Goal: Obtain resource: Download file/media

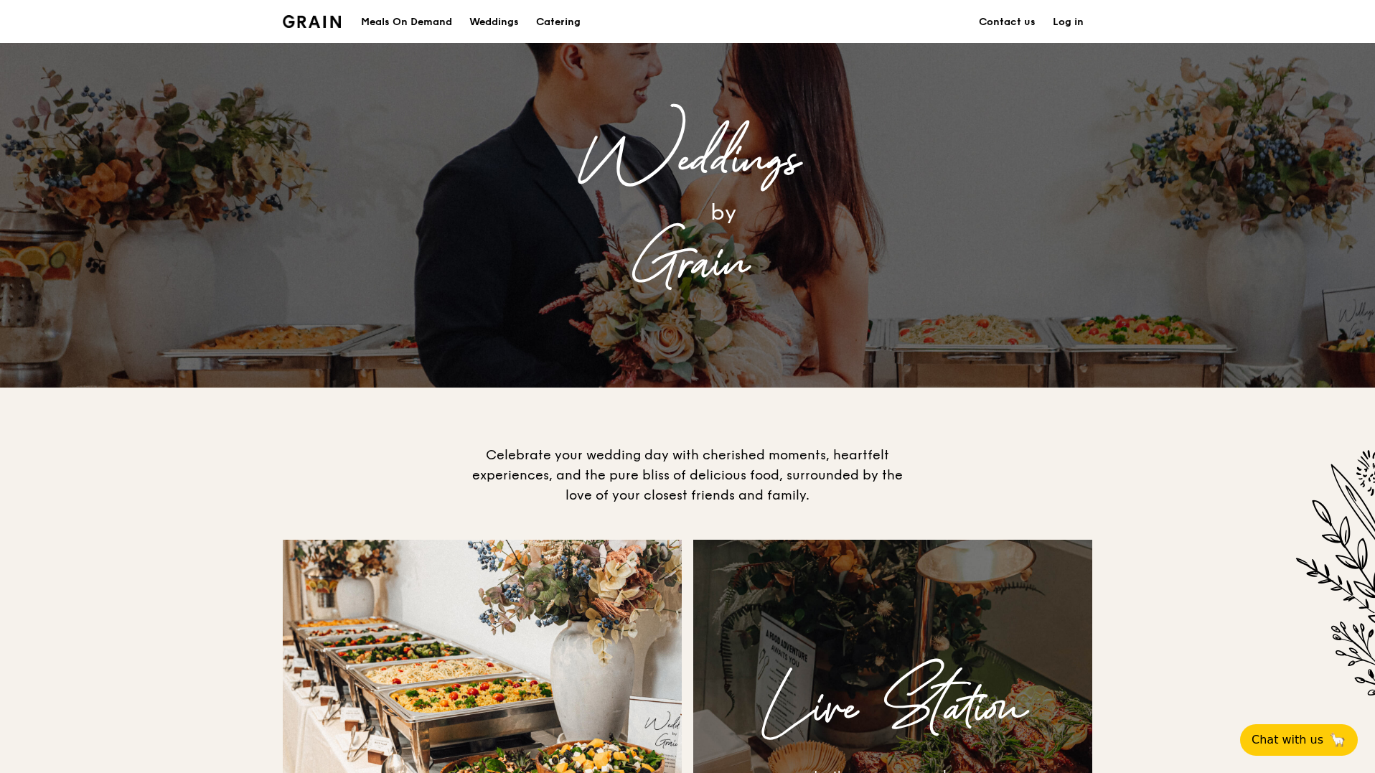
click at [405, 24] on div "Meals On Demand" at bounding box center [406, 22] width 91 height 43
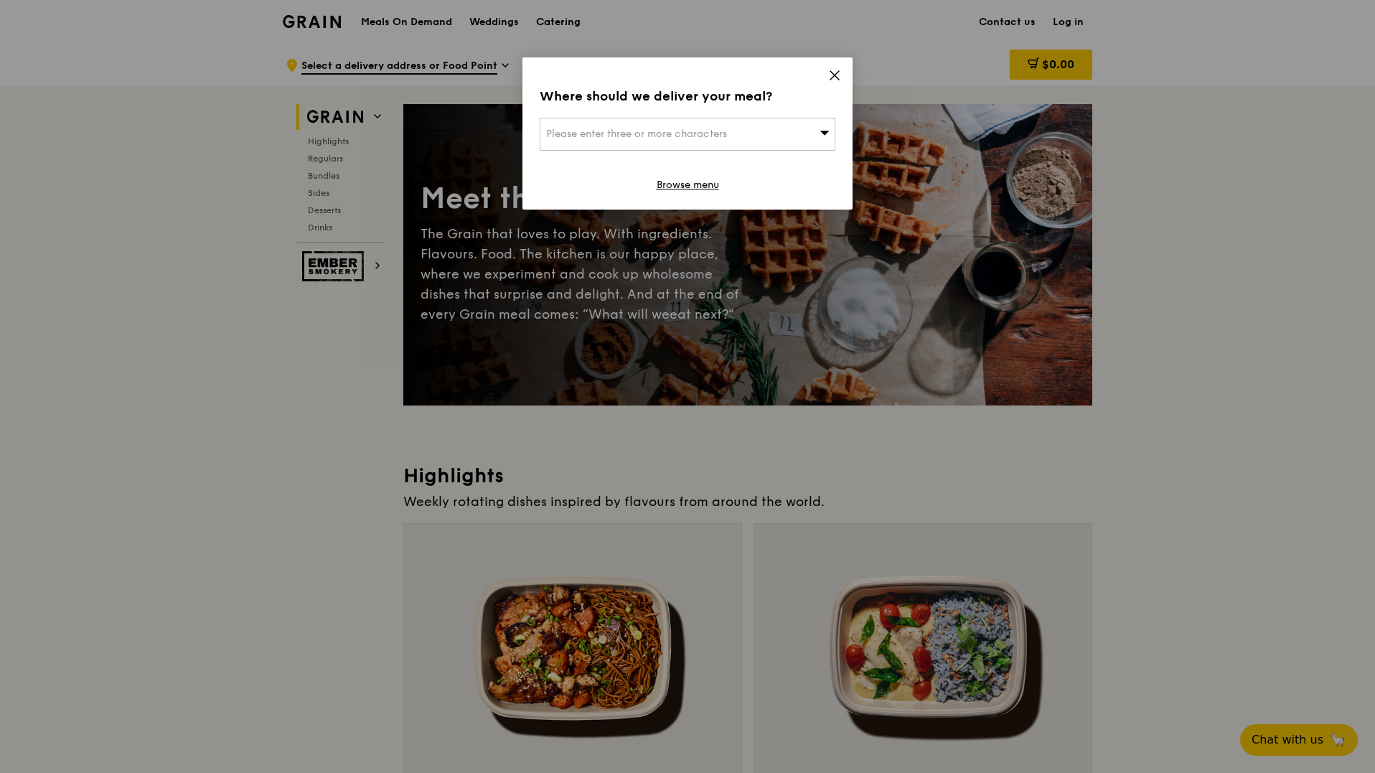
click at [831, 73] on icon at bounding box center [834, 75] width 13 height 13
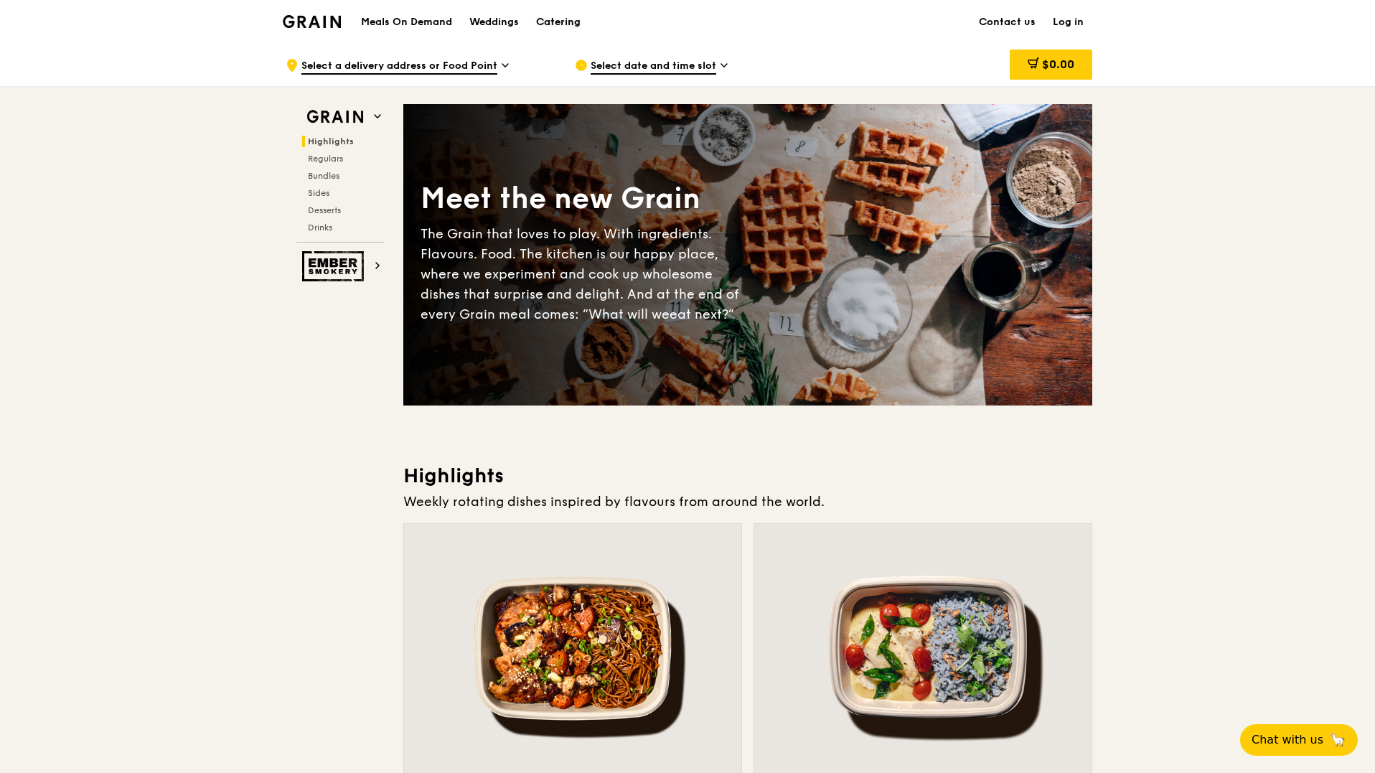
click at [553, 20] on div "Catering" at bounding box center [558, 22] width 45 height 43
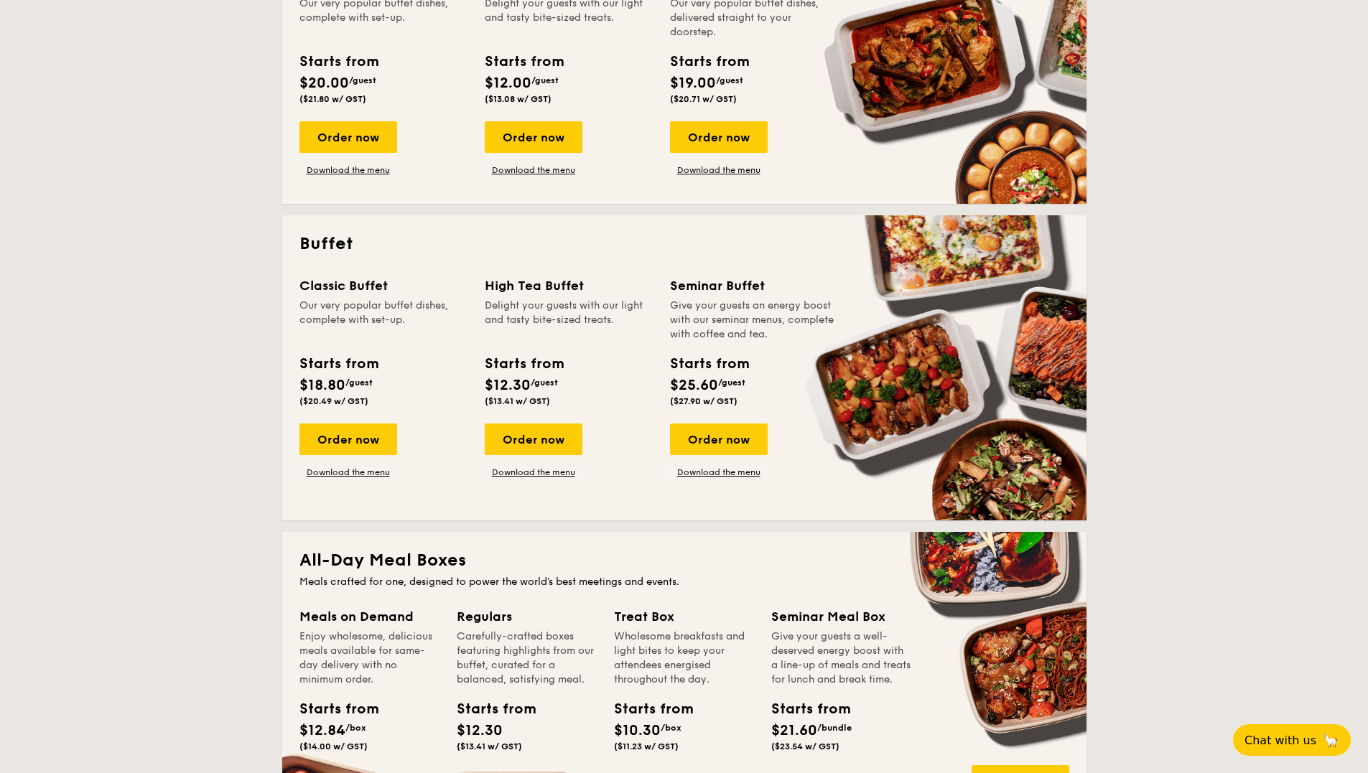
scroll to position [431, 0]
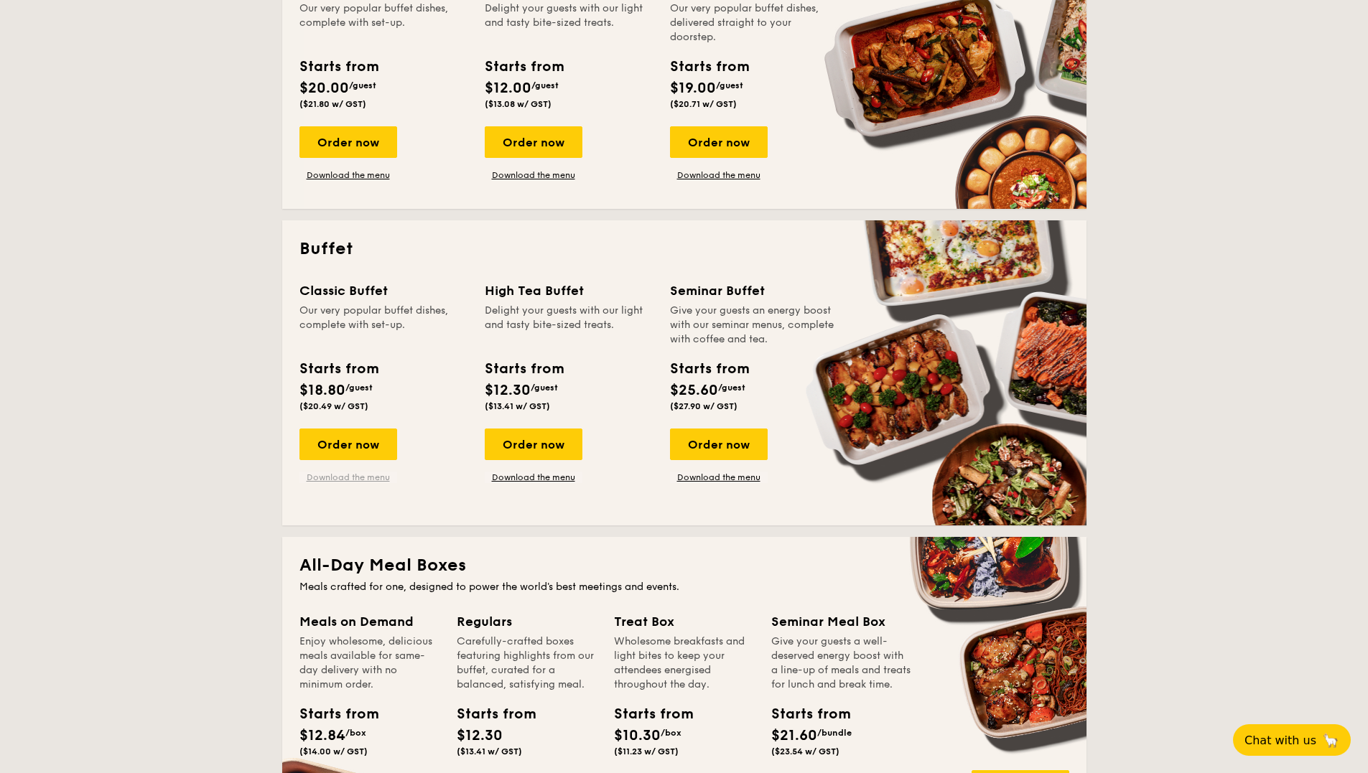
click at [326, 474] on link "Download the menu" at bounding box center [348, 477] width 98 height 11
